Goal: Navigation & Orientation: Understand site structure

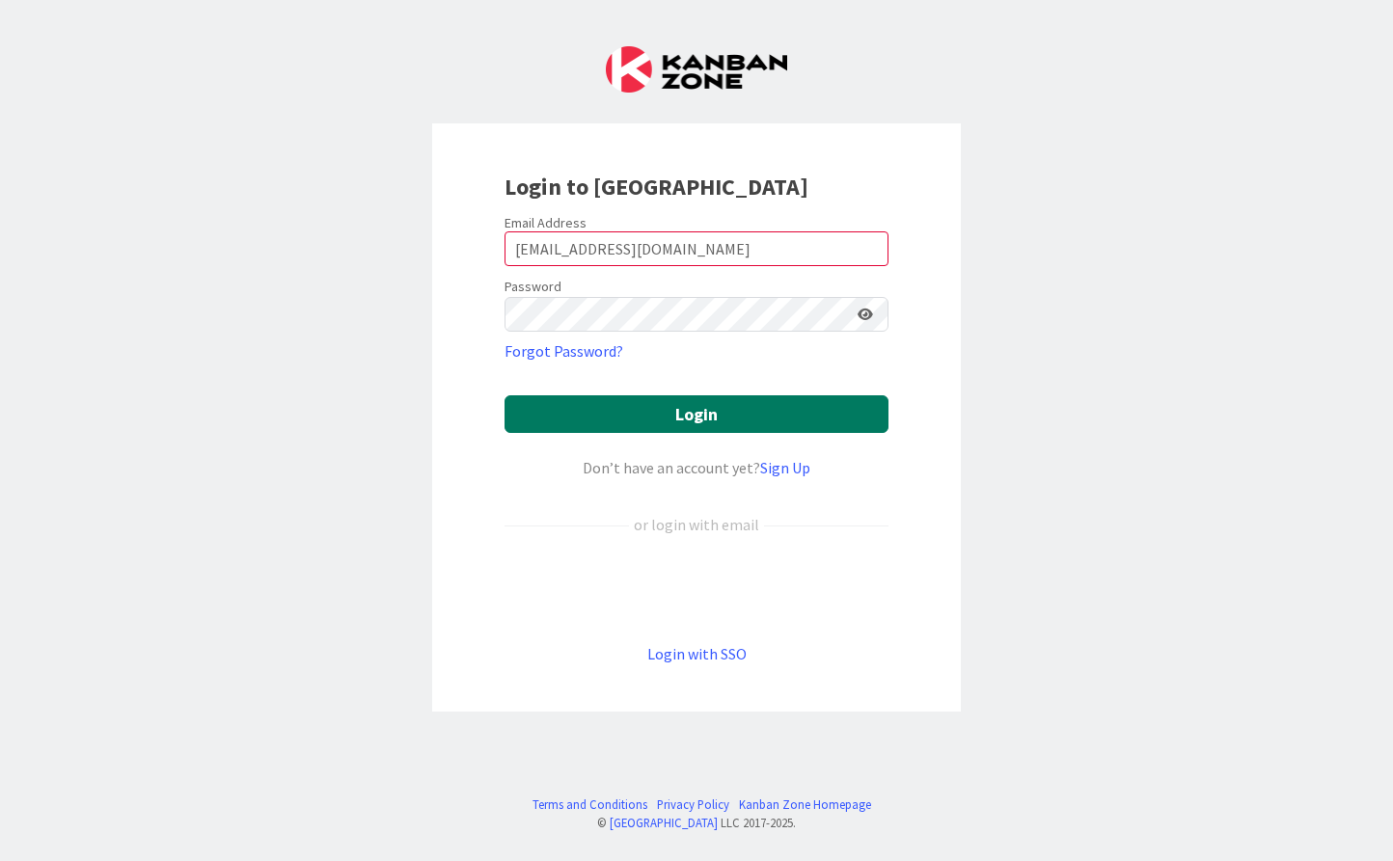
click at [744, 407] on button "Login" at bounding box center [696, 414] width 384 height 38
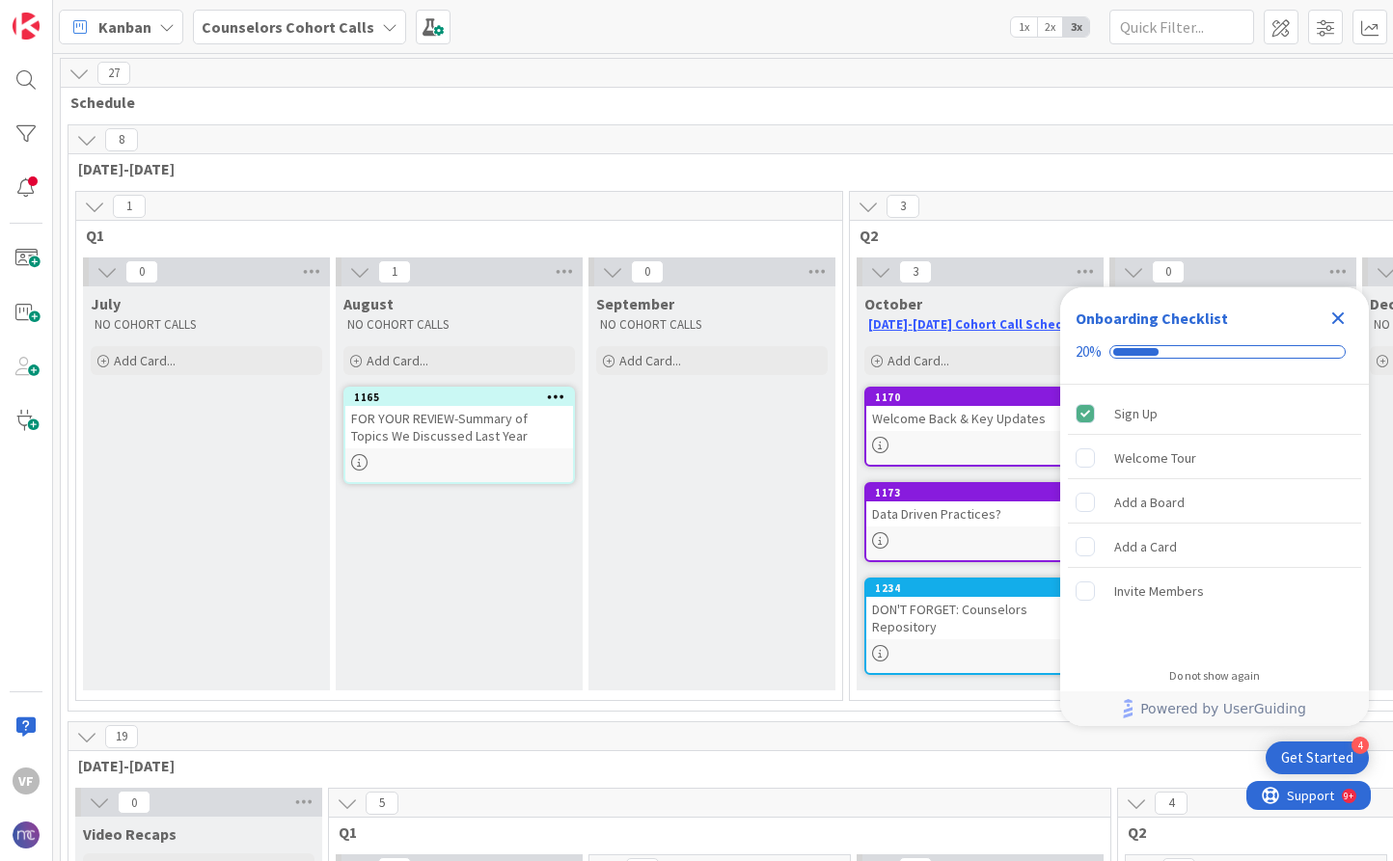
click at [508, 440] on div "FOR YOUR REVIEW-Summary of Topics We Discussed Last Year" at bounding box center [459, 427] width 228 height 42
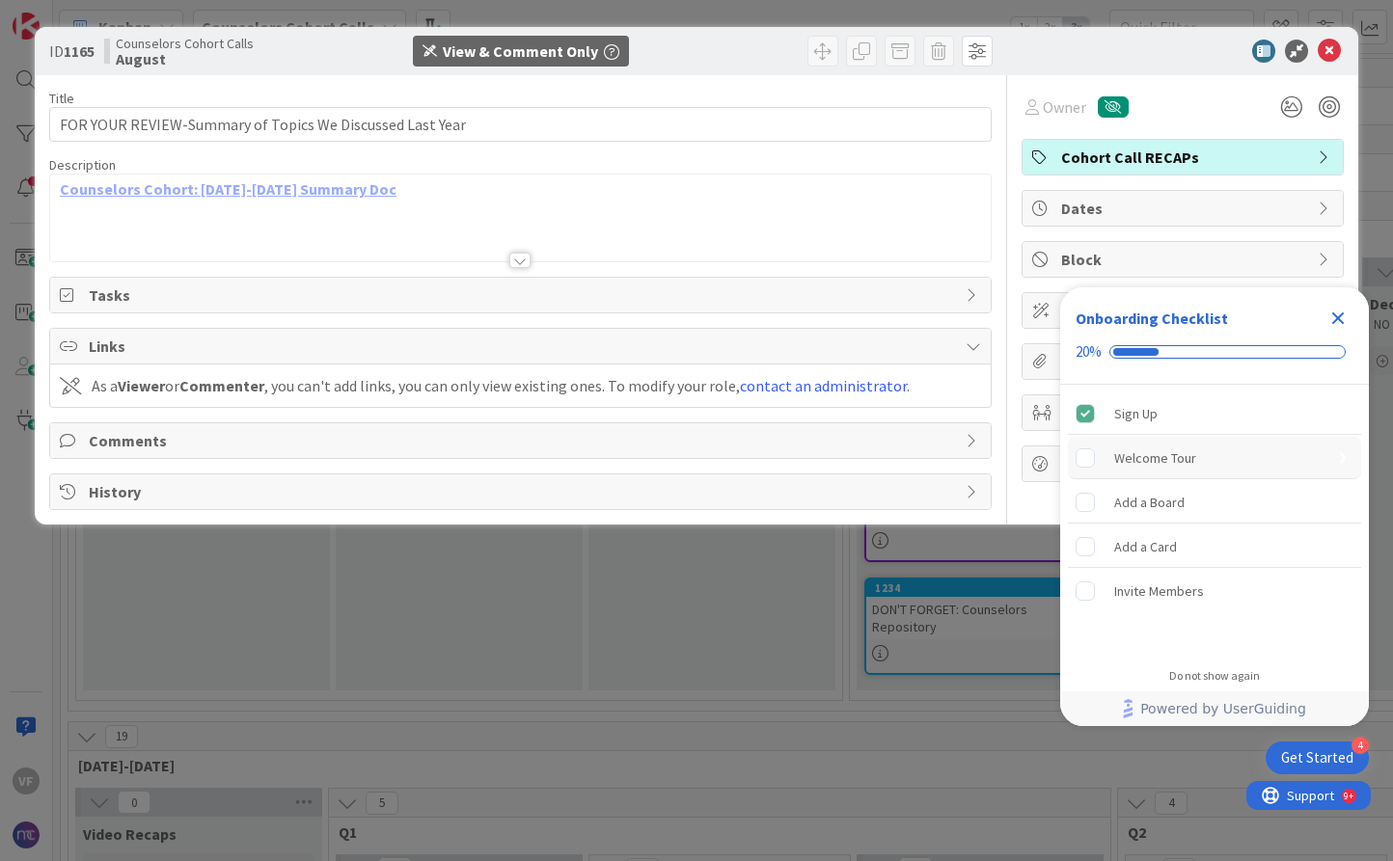
click at [1143, 459] on div "Welcome Tour" at bounding box center [1155, 458] width 82 height 23
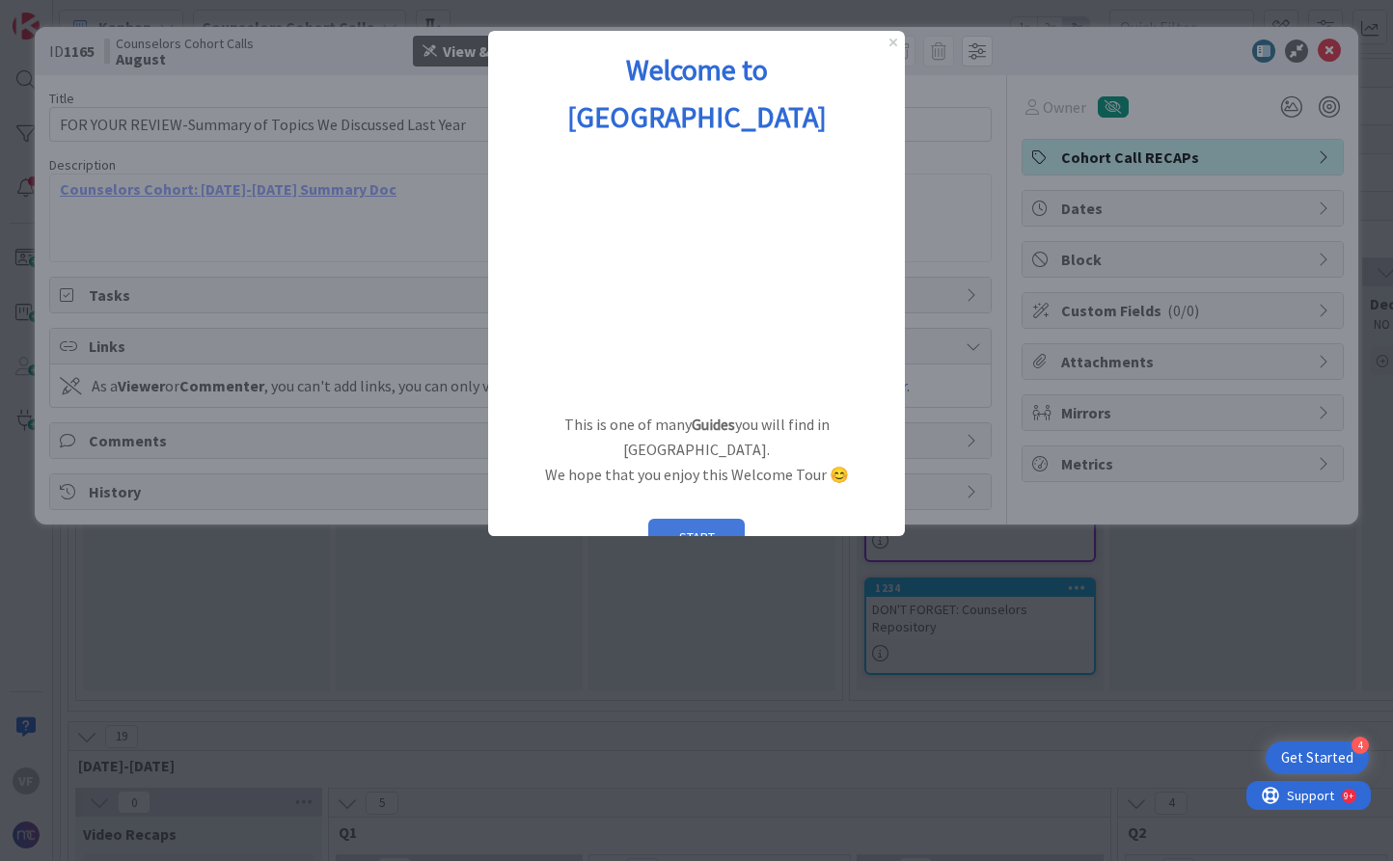
click at [680, 519] on button "START" at bounding box center [696, 537] width 96 height 37
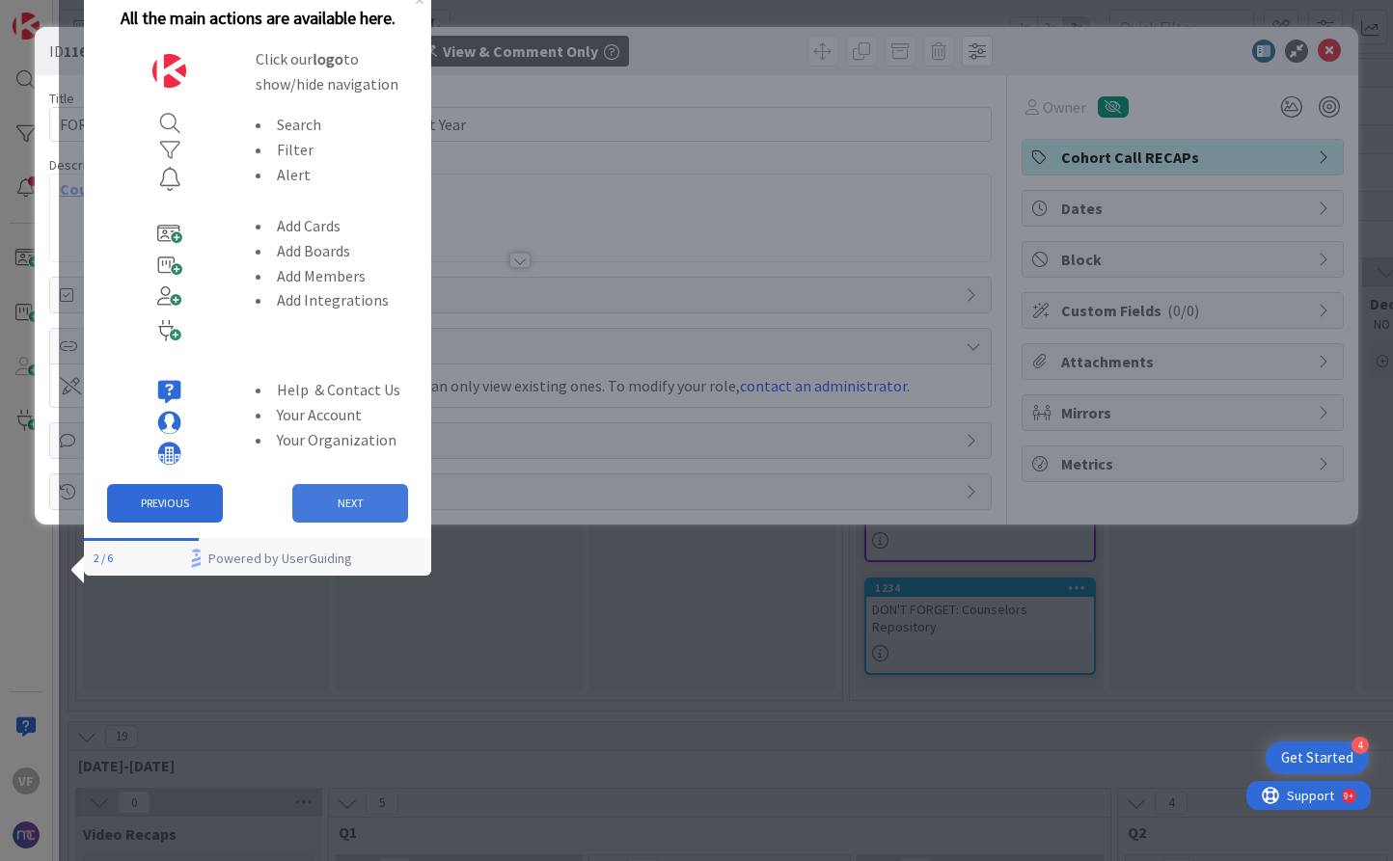
click at [356, 504] on button "NEXT" at bounding box center [350, 503] width 116 height 39
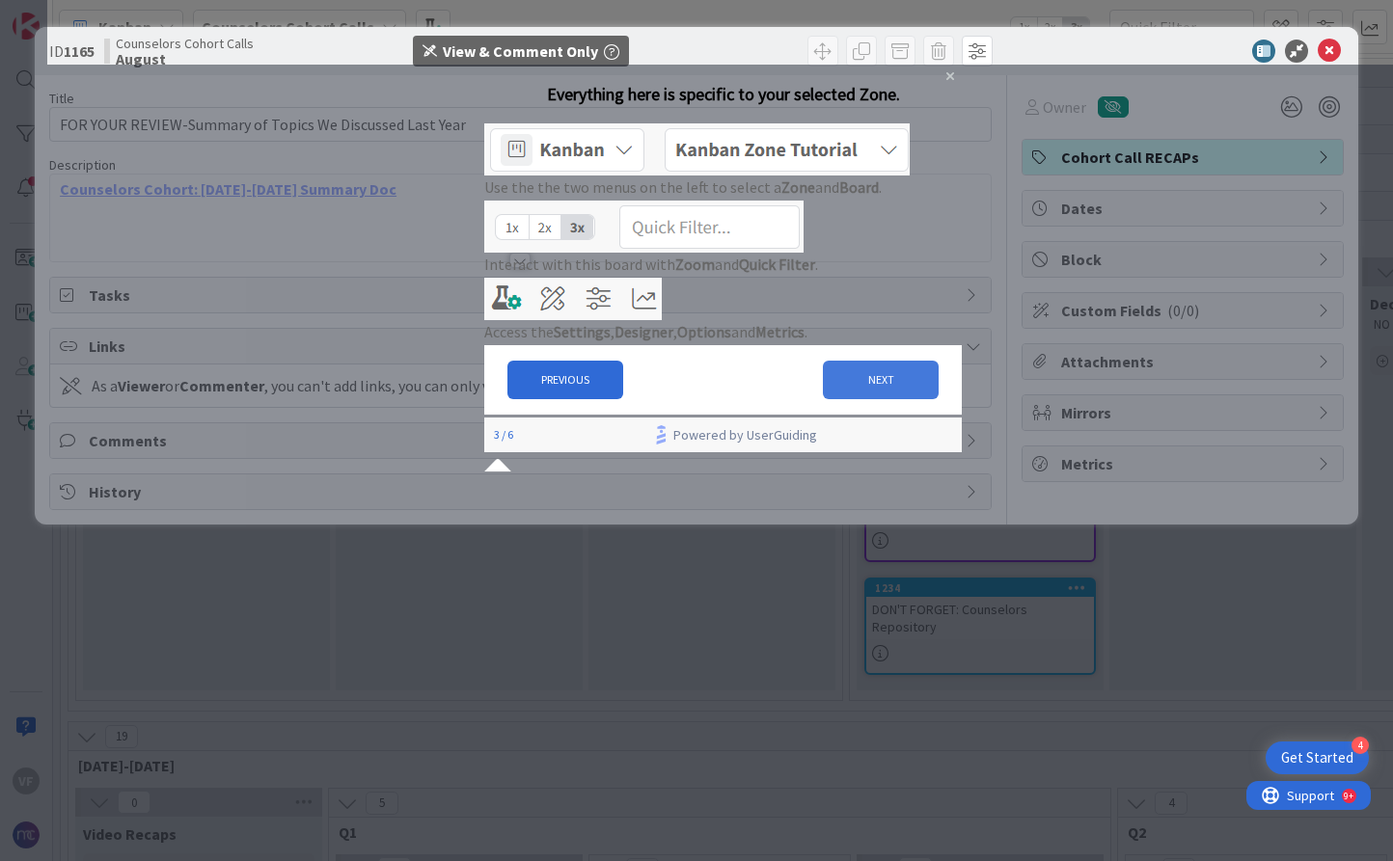
click at [868, 399] on button "NEXT" at bounding box center [881, 380] width 116 height 39
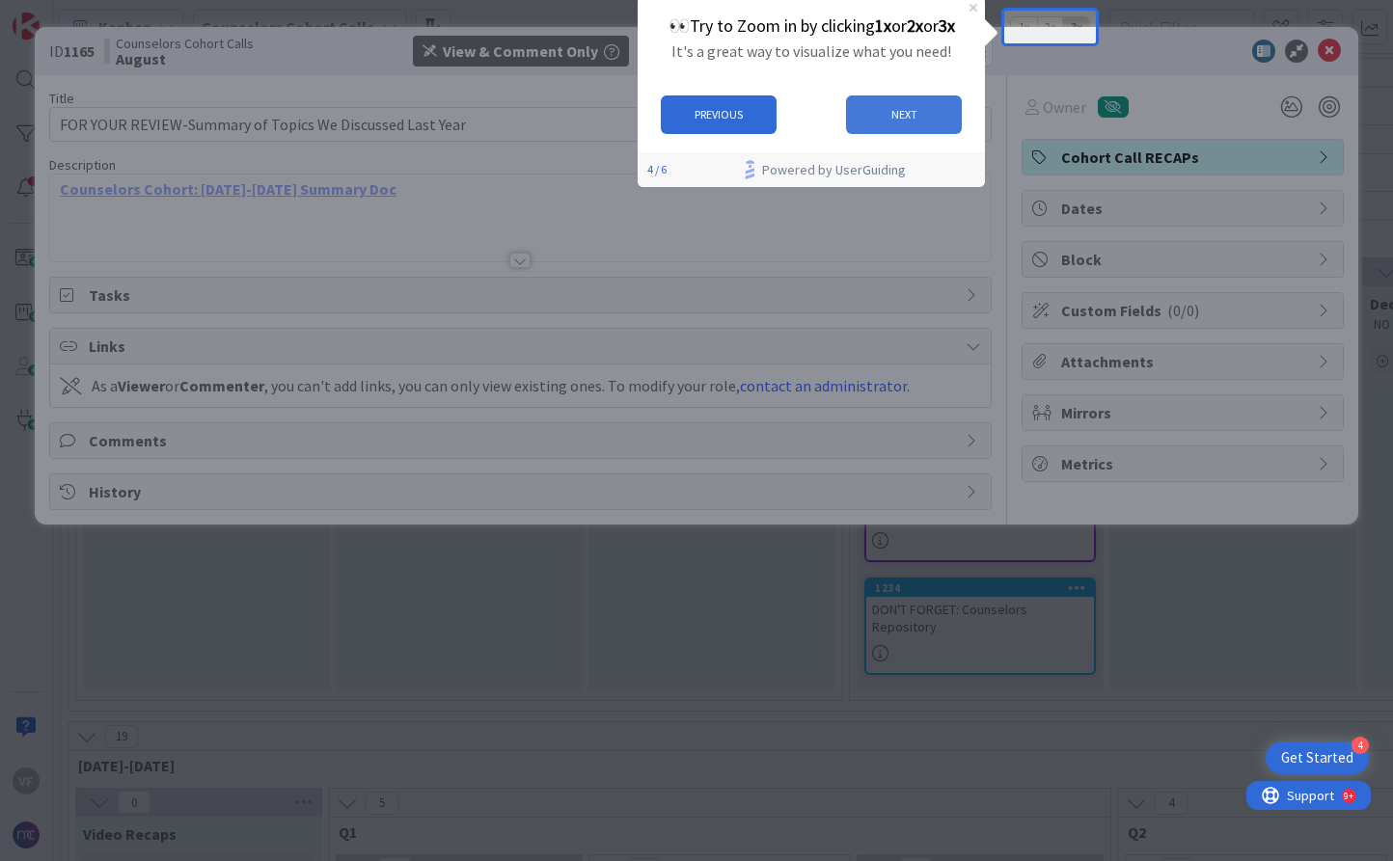
click at [917, 114] on button "NEXT" at bounding box center [904, 114] width 116 height 39
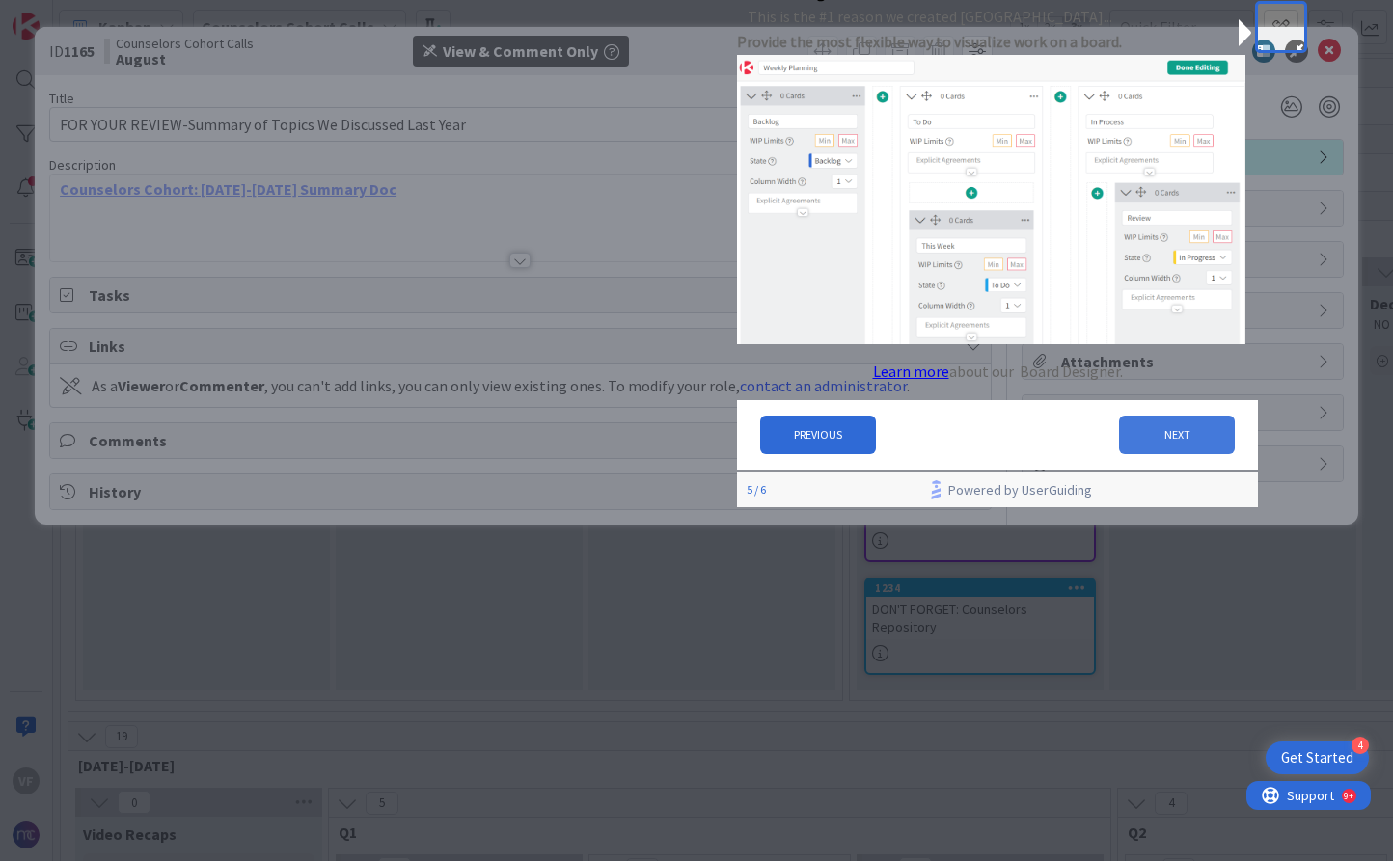
click at [1168, 454] on button "NEXT" at bounding box center [1177, 435] width 116 height 39
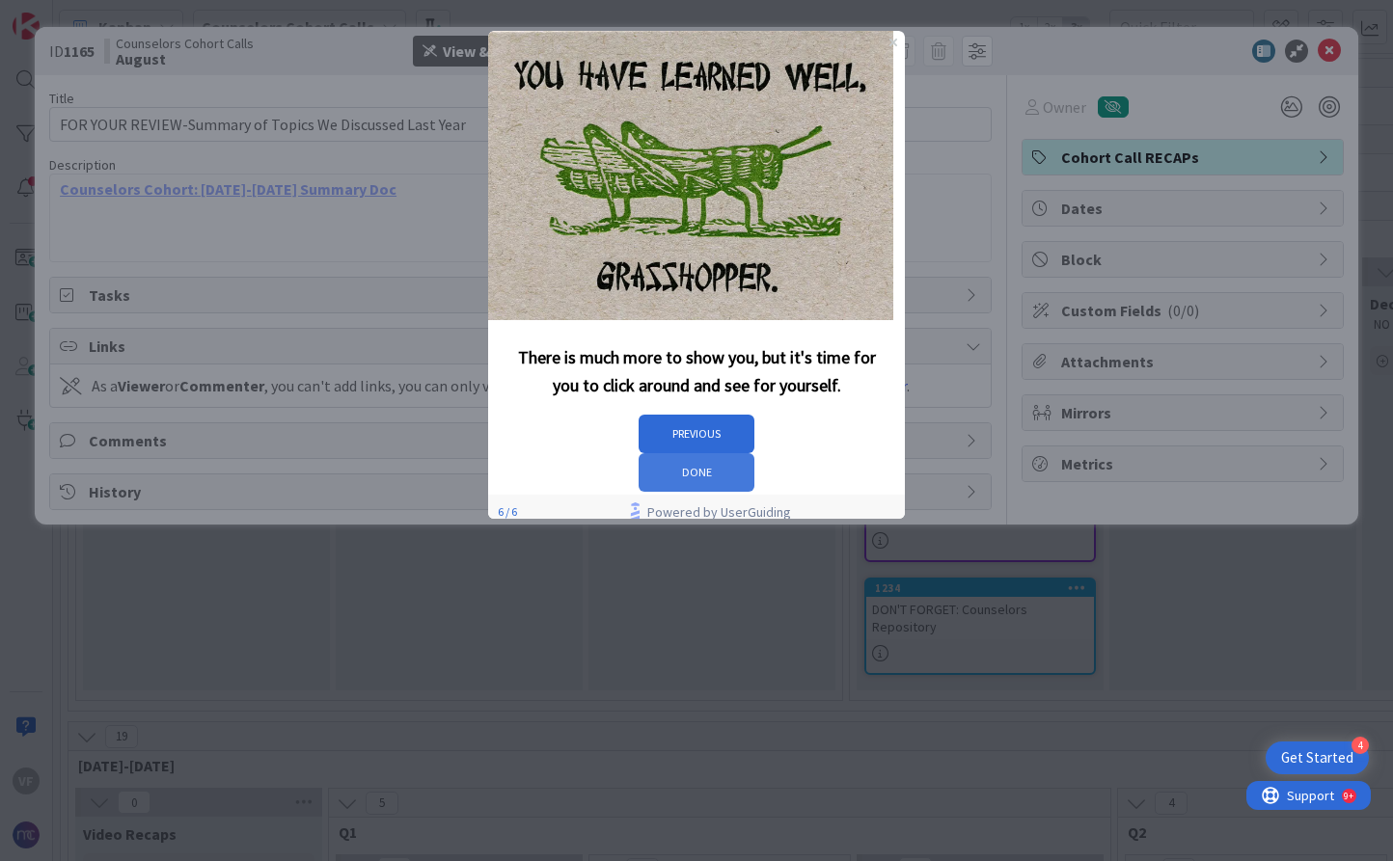
click at [754, 454] on button "DONE" at bounding box center [696, 472] width 116 height 39
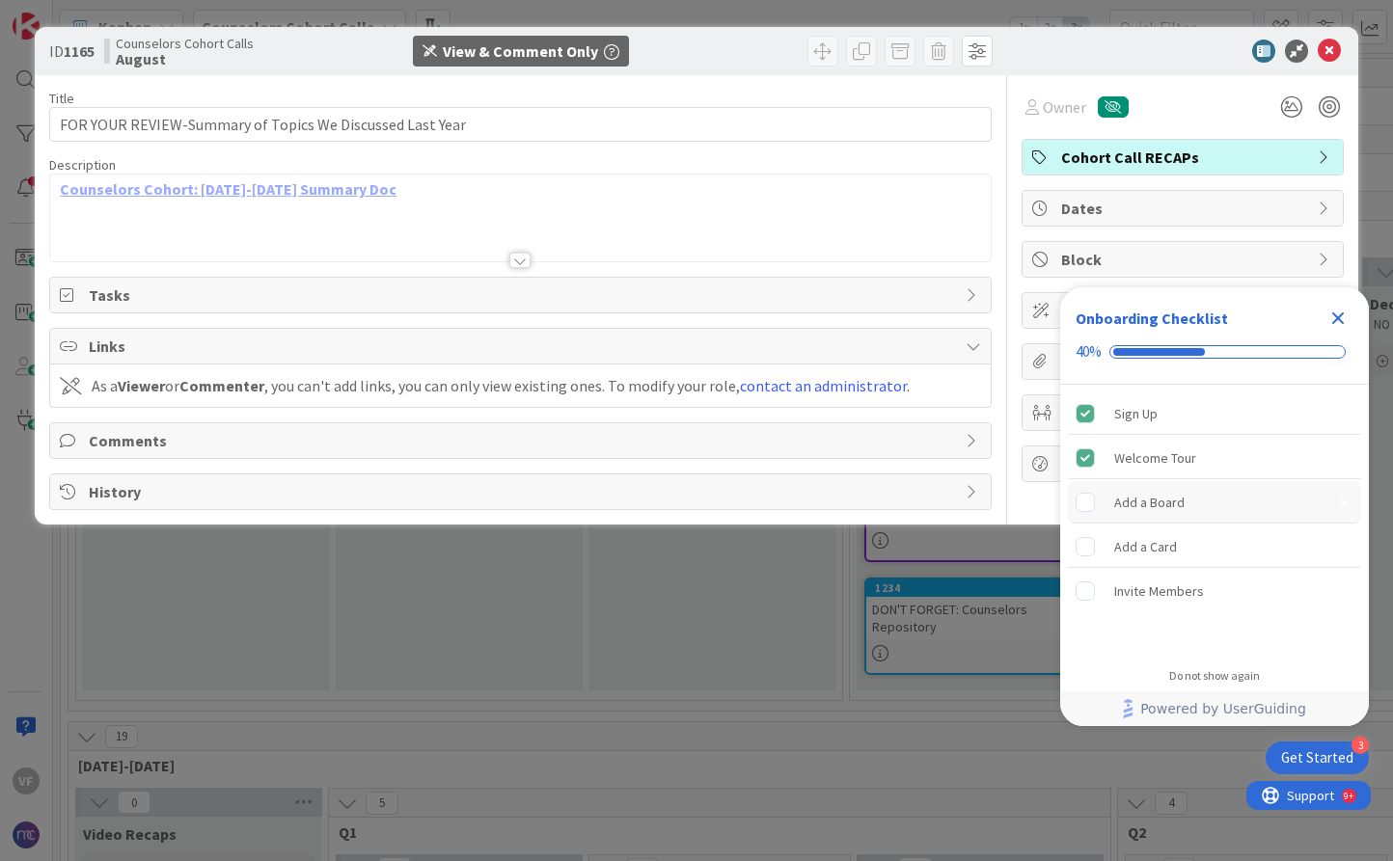
click at [1141, 498] on div "Add a Board" at bounding box center [1149, 502] width 70 height 23
